Goal: Information Seeking & Learning: Learn about a topic

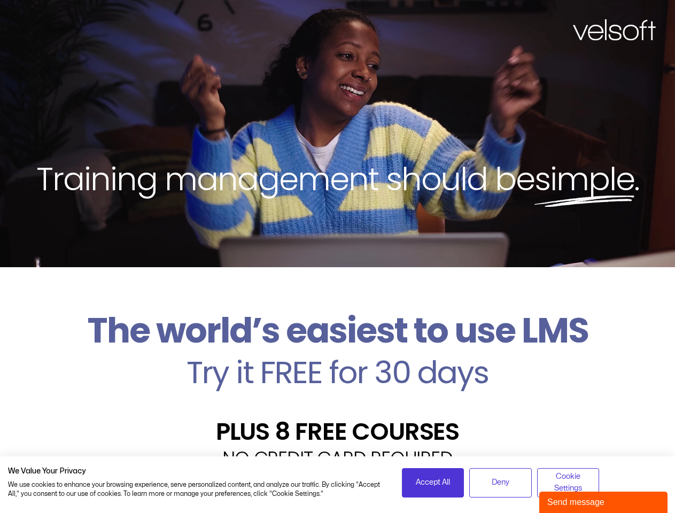
click at [337, 256] on div "Training management should be simple ." at bounding box center [337, 133] width 675 height 267
click at [433, 483] on span "Accept All" at bounding box center [433, 483] width 34 height 12
click at [500, 483] on div "Velsoft’s Znanja LMS is built for small and medium-sized businesses that want t…" at bounding box center [337, 512] width 659 height 78
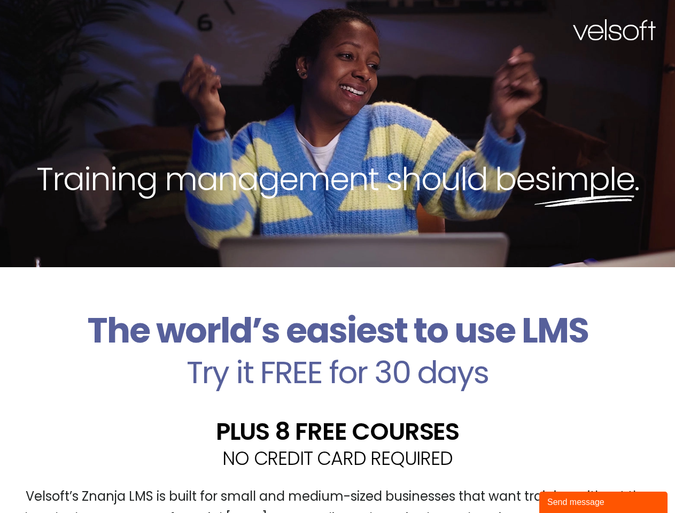
click at [568, 483] on div "Velsoft’s Znanja LMS is built for small and medium-sized businesses that want t…" at bounding box center [337, 512] width 659 height 78
click at [603, 502] on div "Send message" at bounding box center [603, 502] width 112 height 13
